Goal: Task Accomplishment & Management: Use online tool/utility

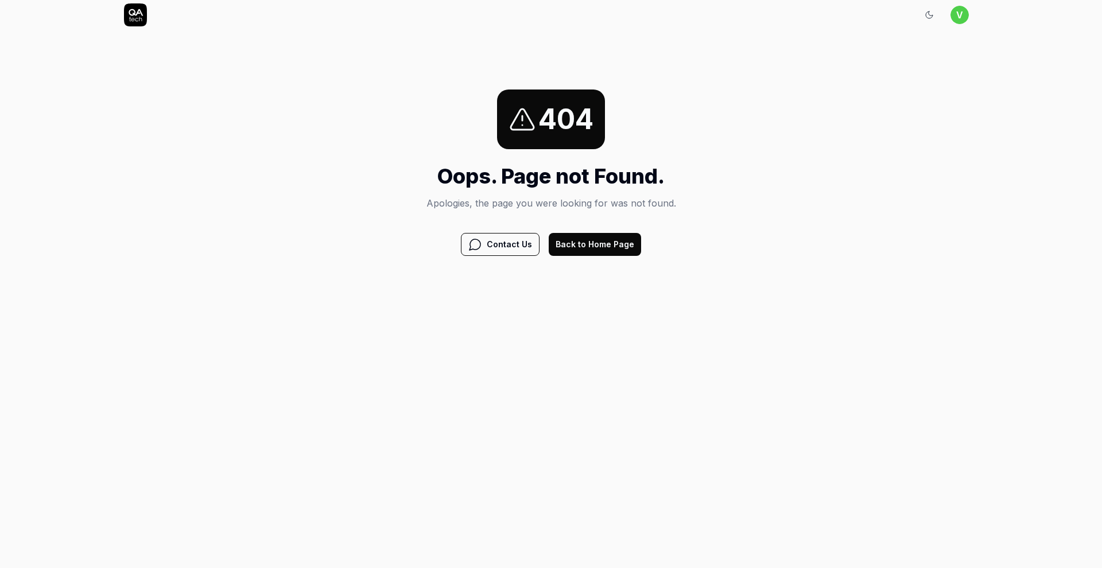
click at [613, 249] on button "Back to Home Page" at bounding box center [595, 244] width 92 height 23
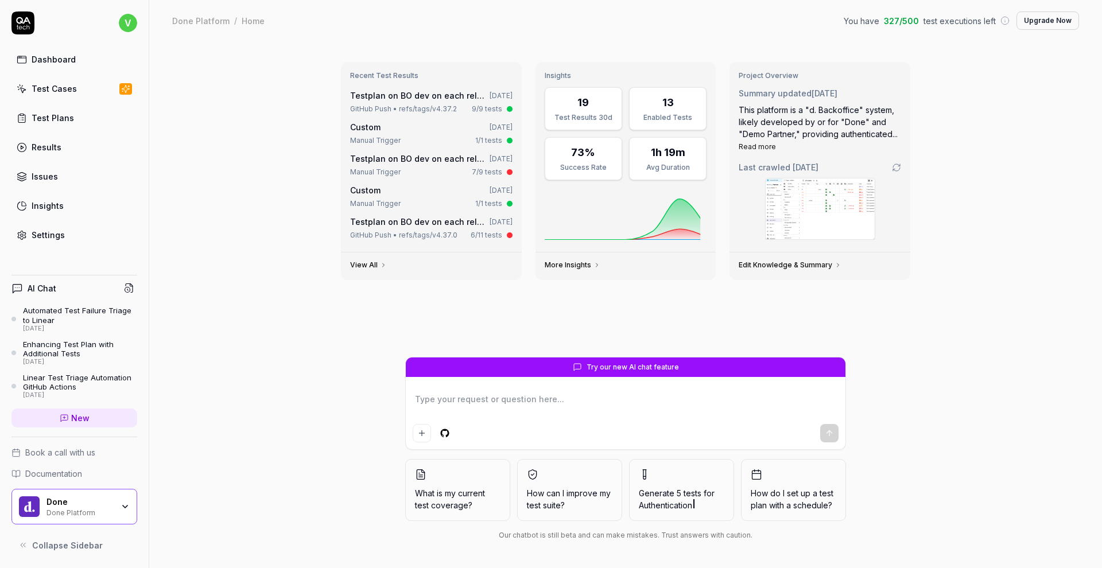
type textarea "*"
click at [68, 242] on link "Settings" at bounding box center [74, 235] width 126 height 22
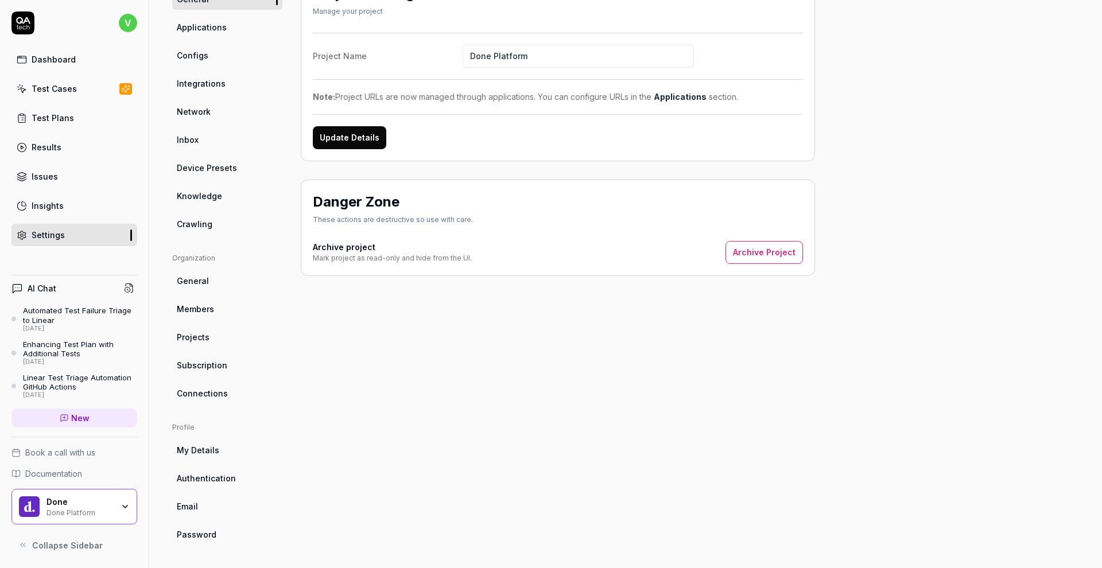
scroll to position [119, 0]
click at [226, 401] on link "Connections" at bounding box center [227, 393] width 110 height 21
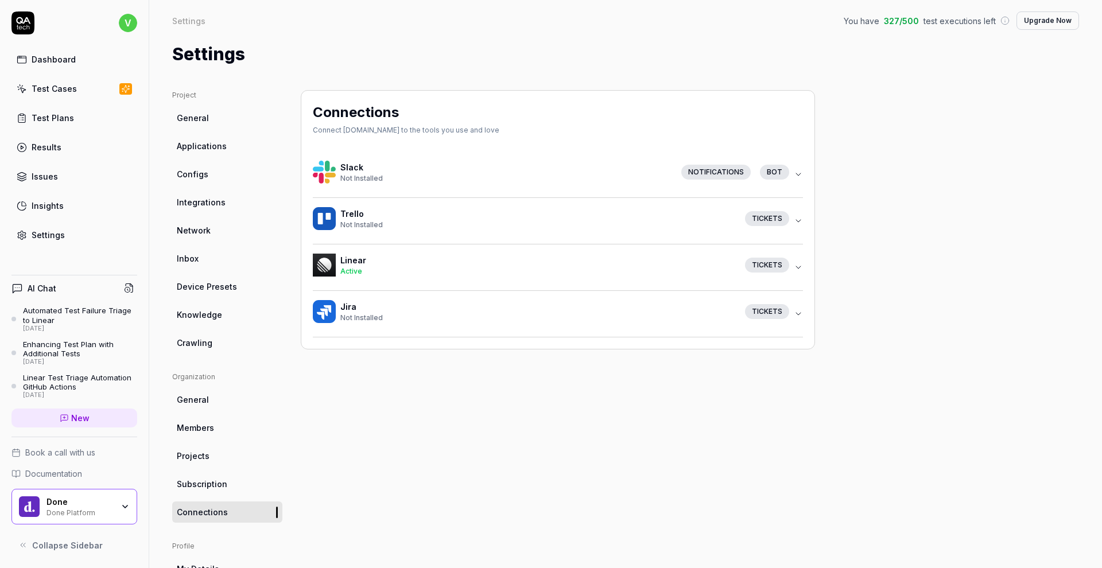
click at [798, 174] on icon "button" at bounding box center [798, 174] width 9 height 9
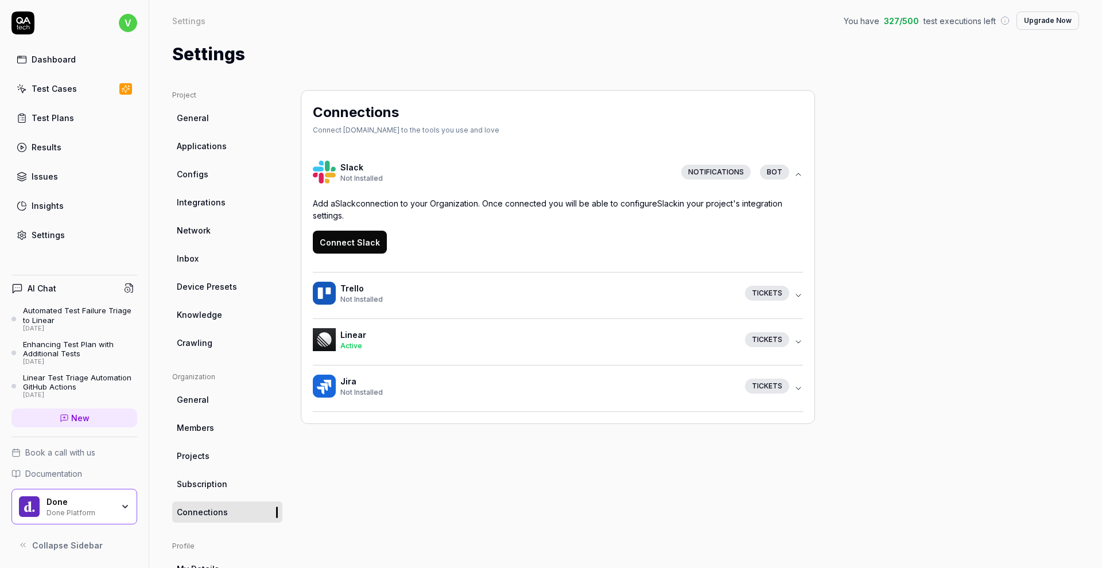
click at [798, 174] on icon "button" at bounding box center [798, 174] width 9 height 9
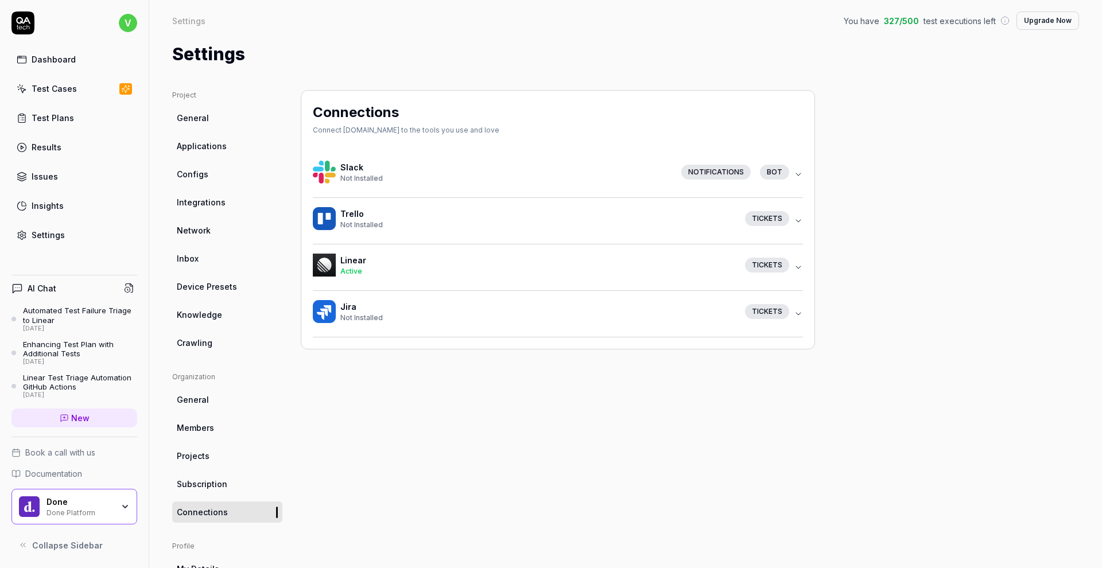
click at [776, 263] on div "Tickets" at bounding box center [767, 265] width 44 height 15
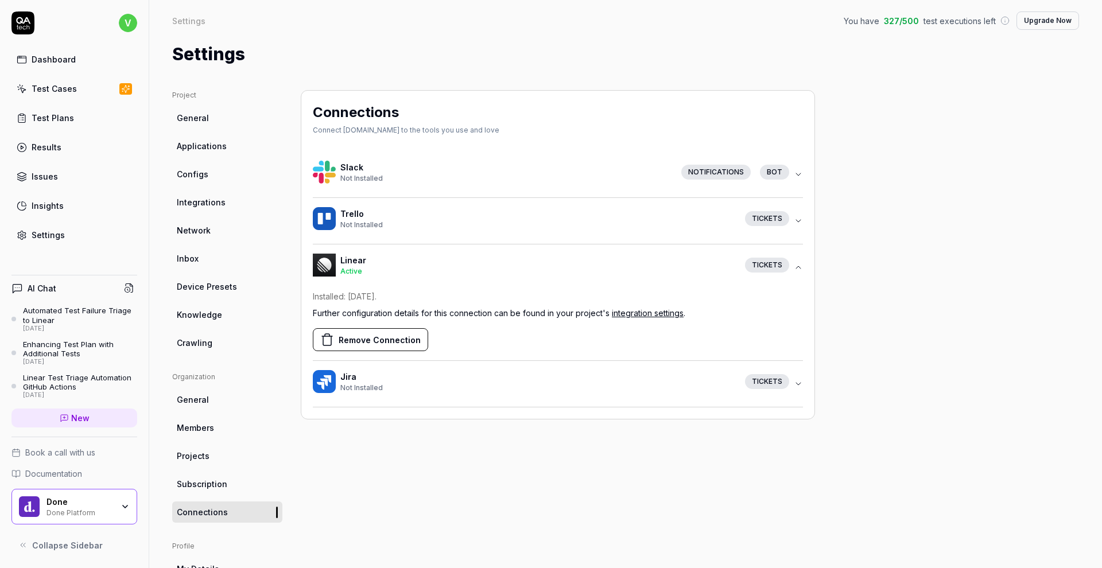
click at [776, 263] on div "Tickets" at bounding box center [767, 265] width 44 height 15
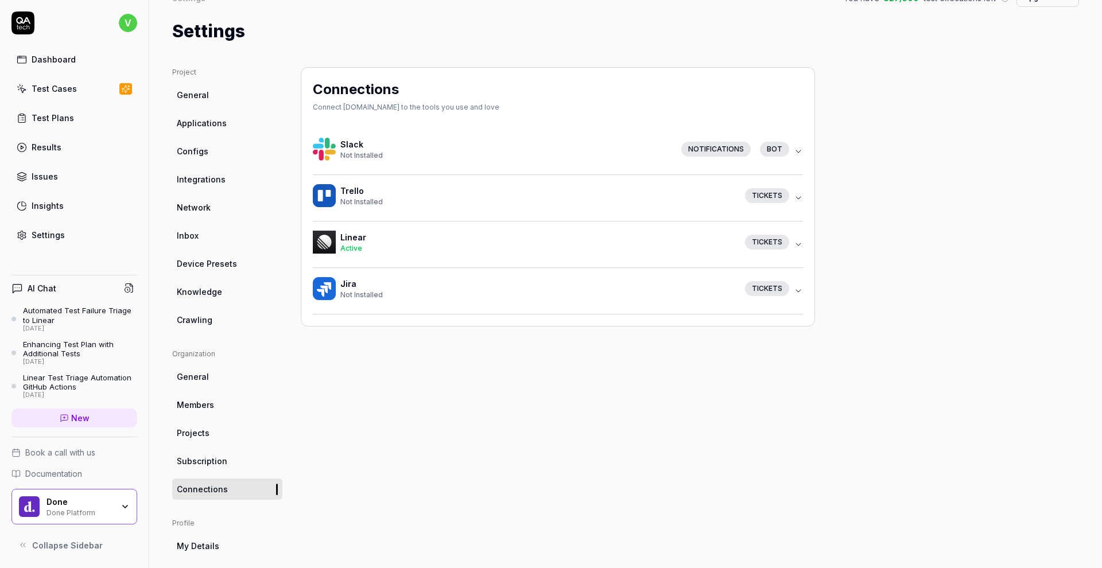
scroll to position [24, 0]
click at [210, 381] on link "General" at bounding box center [227, 375] width 110 height 21
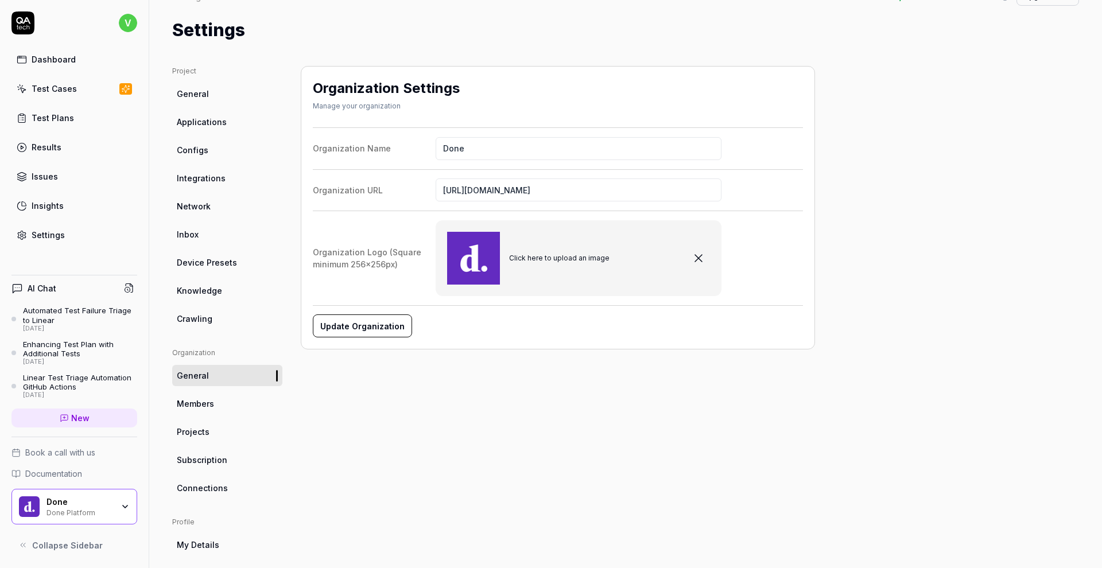
click at [204, 402] on span "Members" at bounding box center [195, 404] width 37 height 12
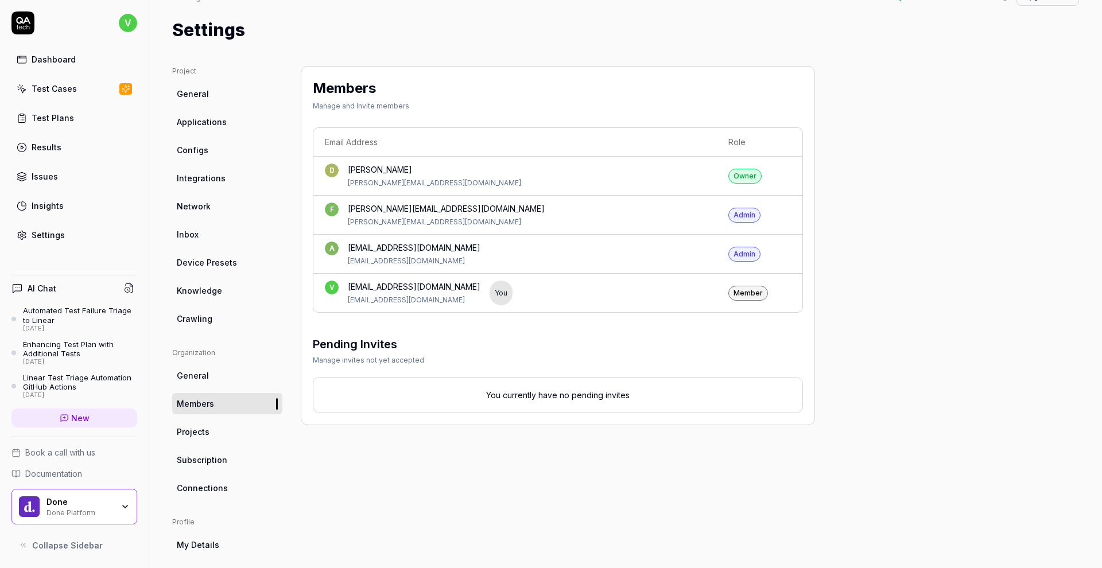
click at [217, 437] on link "Projects" at bounding box center [227, 431] width 110 height 21
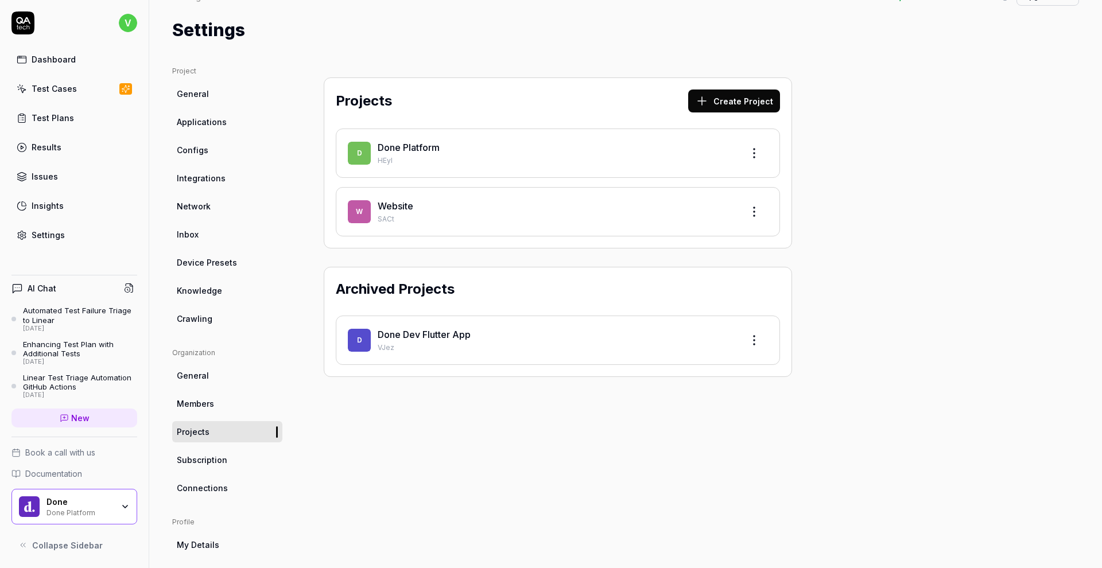
click at [223, 459] on span "Subscription" at bounding box center [202, 460] width 50 height 12
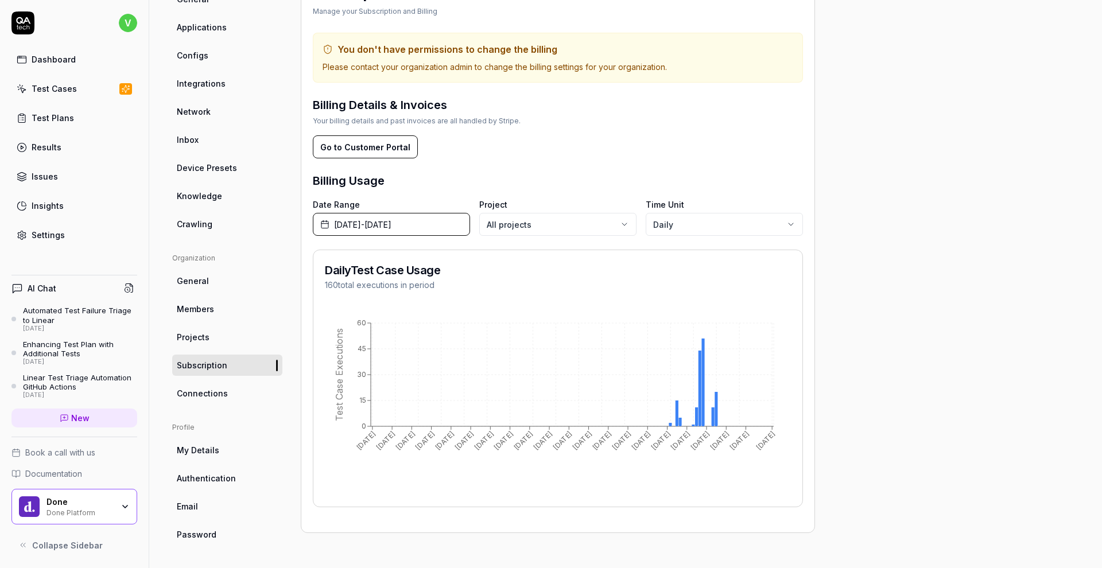
scroll to position [119, 0]
click at [192, 399] on link "Connections" at bounding box center [227, 393] width 110 height 21
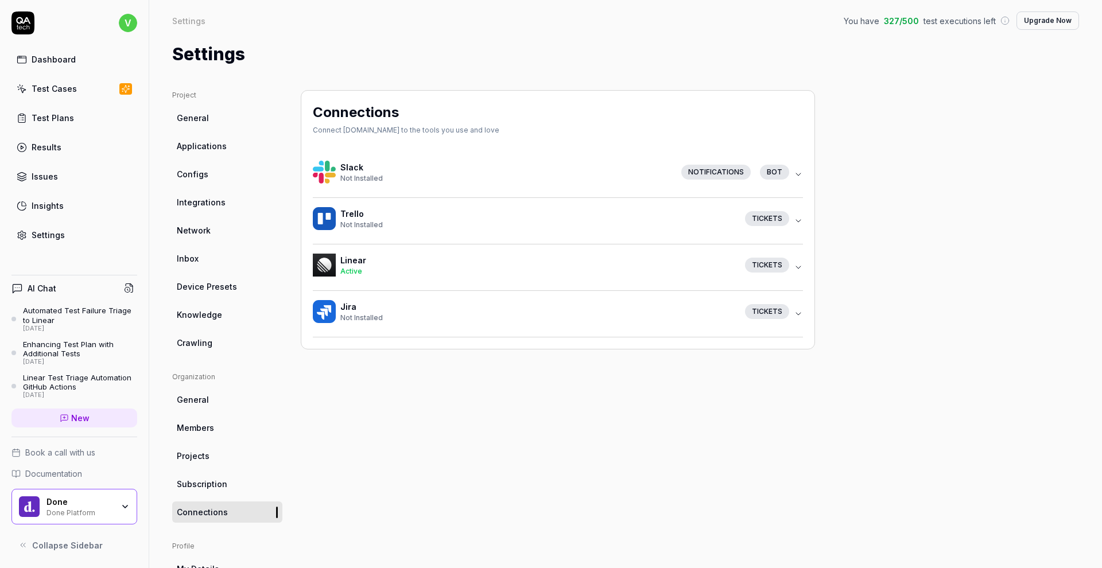
click at [210, 211] on link "Integrations" at bounding box center [227, 202] width 110 height 21
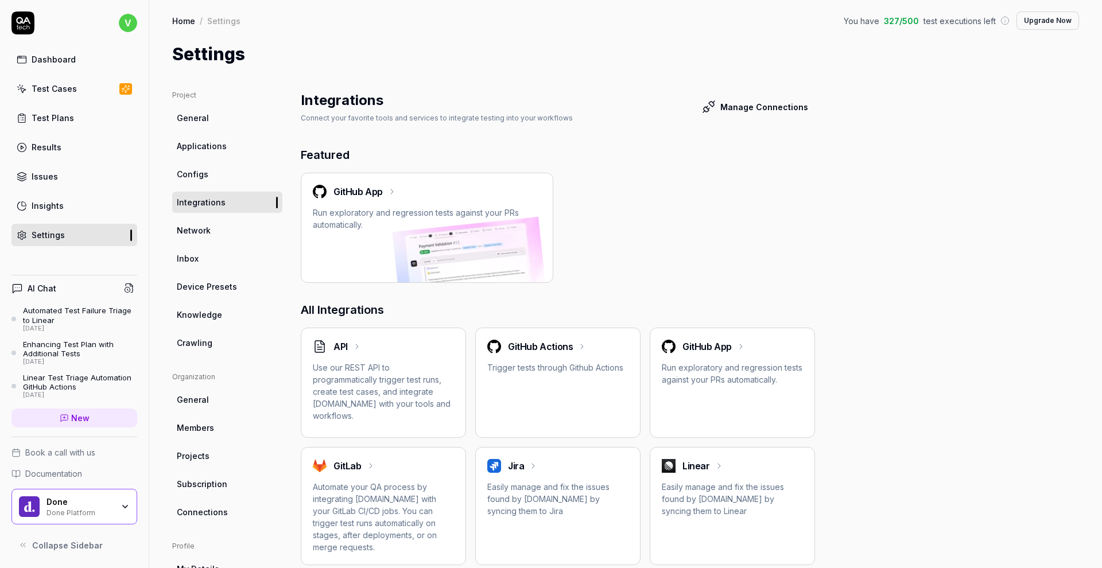
click at [380, 191] on h2 "GitHub App" at bounding box center [357, 192] width 49 height 14
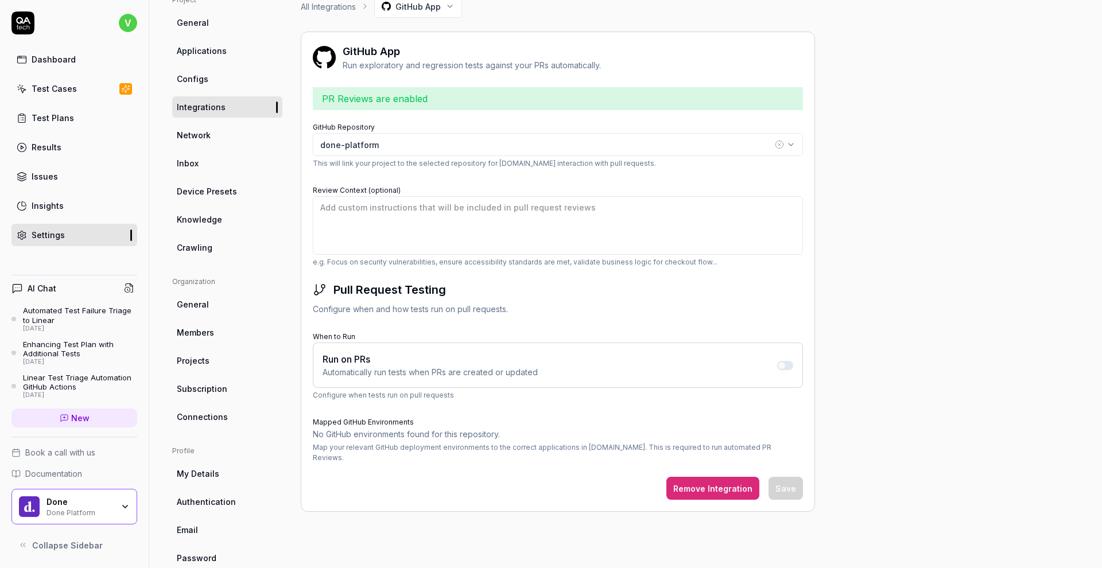
scroll to position [106, 0]
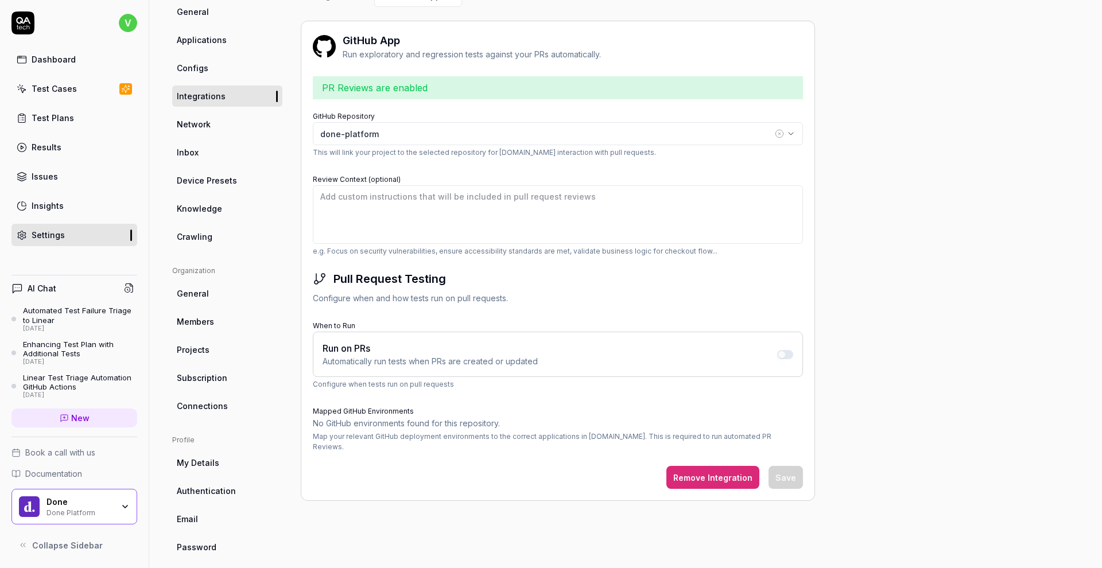
click at [473, 355] on div "Automatically run tests when PRs are created or updated" at bounding box center [429, 361] width 215 height 12
click at [489, 130] on div "done-platform" at bounding box center [546, 134] width 452 height 12
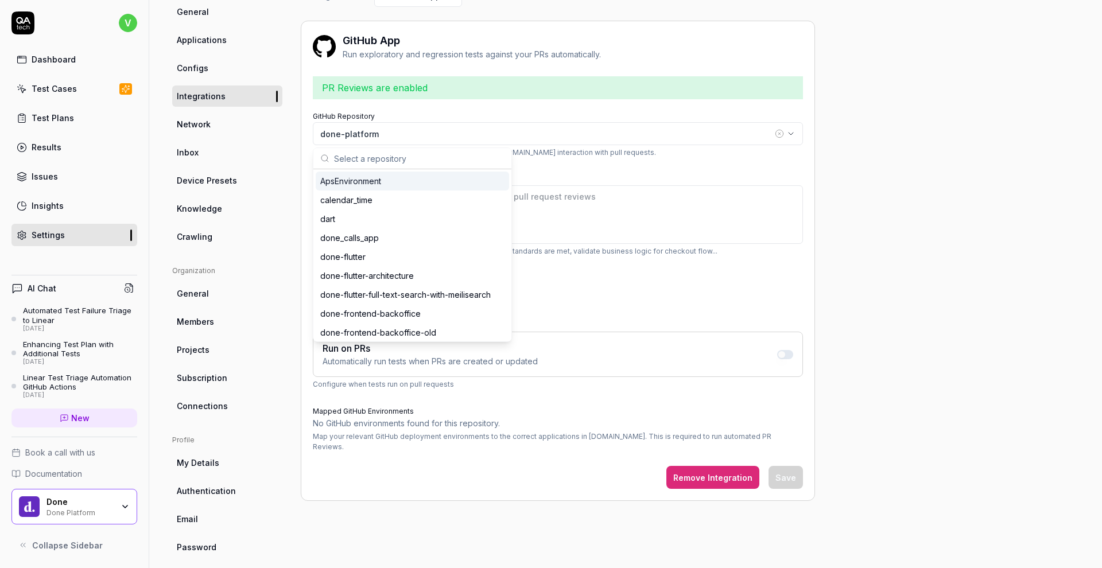
click at [553, 159] on form "GitHub Repository done-platform This will link your project to the selected rep…" at bounding box center [558, 298] width 490 height 380
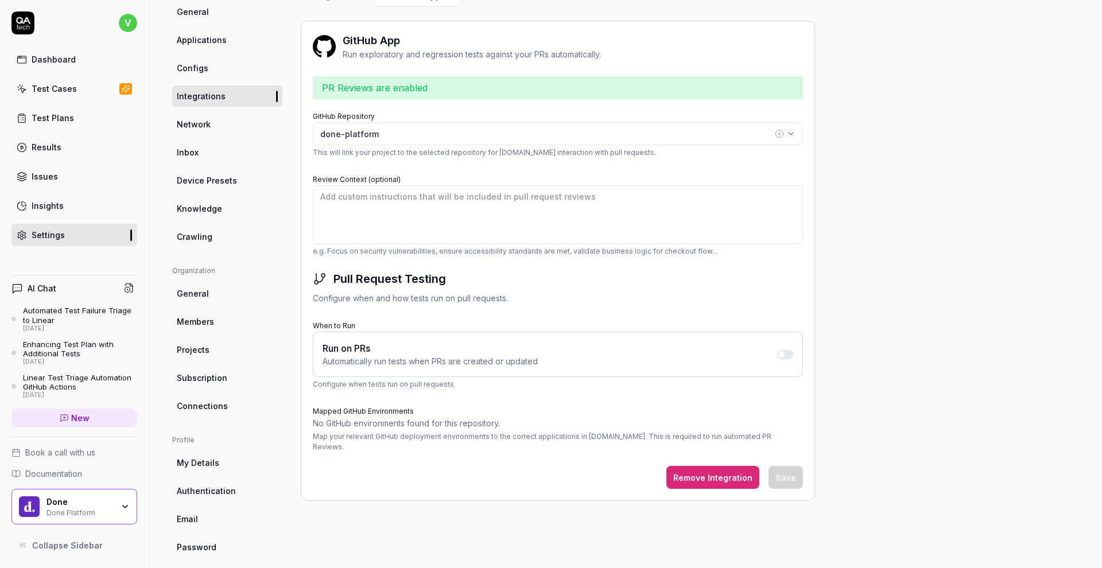
click at [380, 386] on p "Configure when tests run on pull requests" at bounding box center [558, 384] width 490 height 10
click at [443, 343] on div "Run on PRs" at bounding box center [429, 348] width 215 height 14
click at [783, 354] on button "button" at bounding box center [785, 354] width 16 height 9
click at [795, 466] on button "Save" at bounding box center [785, 477] width 34 height 23
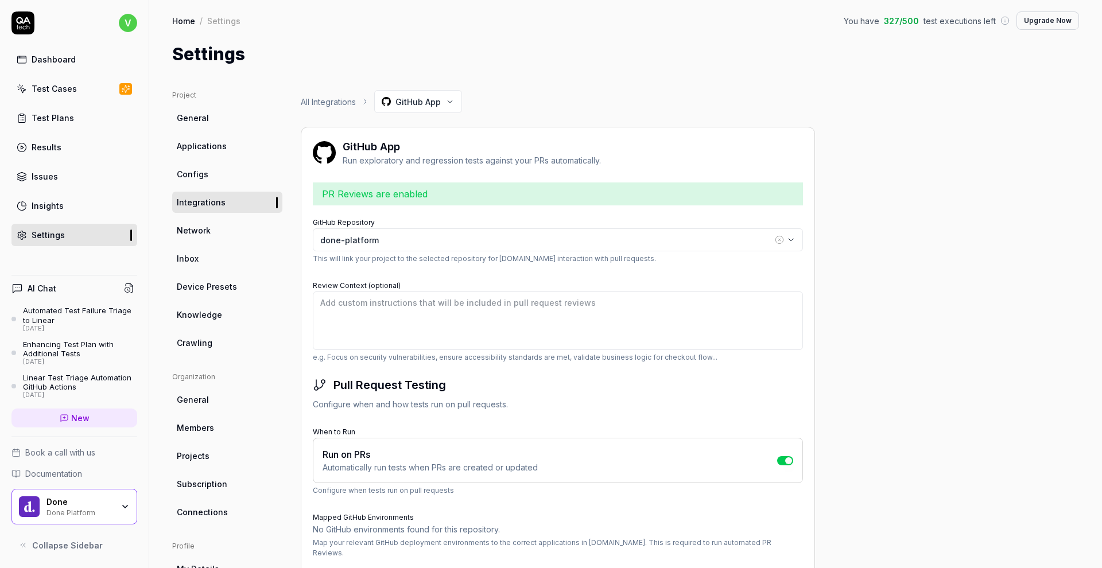
scroll to position [0, 0]
